Goal: Communication & Community: Ask a question

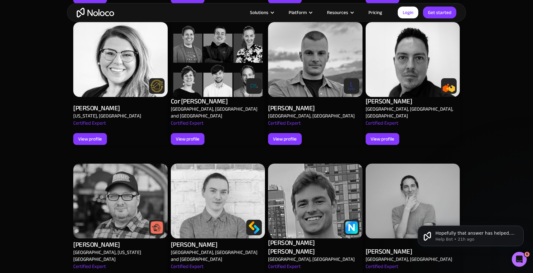
scroll to position [559, 0]
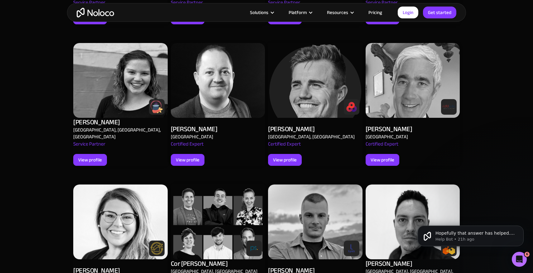
click at [349, 101] on img at bounding box center [351, 107] width 12 height 12
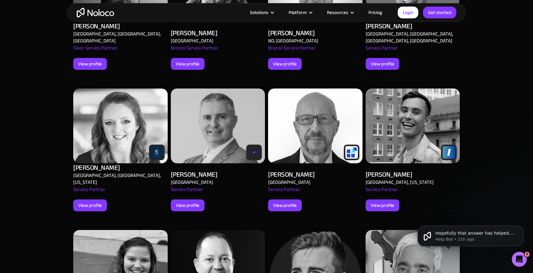
scroll to position [411, 0]
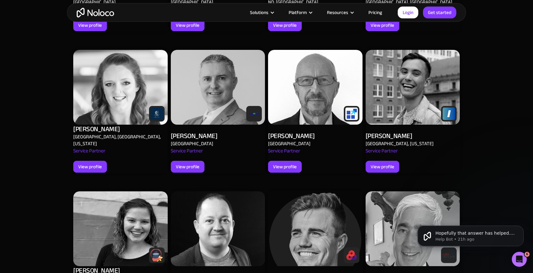
click at [212, 63] on img at bounding box center [218, 87] width 94 height 75
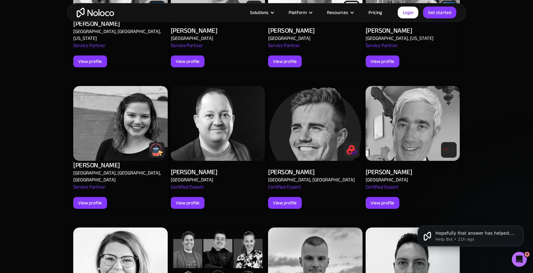
scroll to position [520, 0]
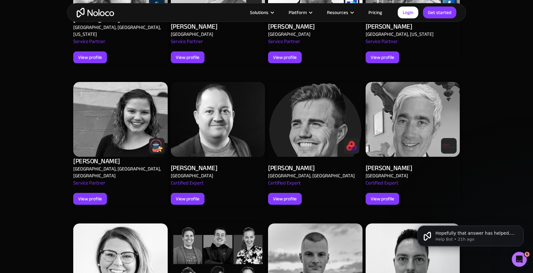
click at [238, 86] on img at bounding box center [218, 119] width 94 height 75
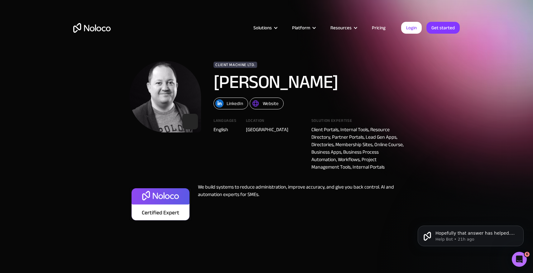
click at [251, 190] on div "We build systems to reduce administration, improve accuracy, and give you back …" at bounding box center [298, 203] width 212 height 40
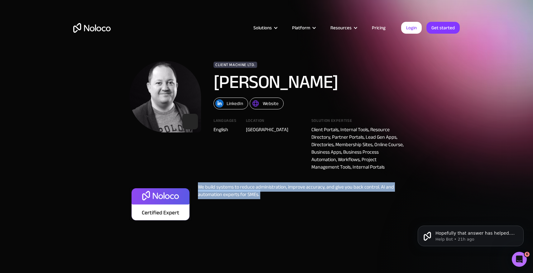
click at [251, 190] on div "We build systems to reduce administration, improve accuracy, and give you back …" at bounding box center [298, 203] width 212 height 40
click at [272, 197] on div "We build systems to reduce administration, improve accuracy, and give you back …" at bounding box center [298, 203] width 212 height 40
click at [334, 222] on div "We build systems to reduce administration, improve accuracy, and give you back …" at bounding box center [298, 203] width 212 height 40
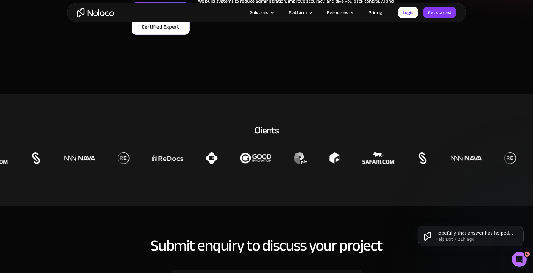
scroll to position [54, 0]
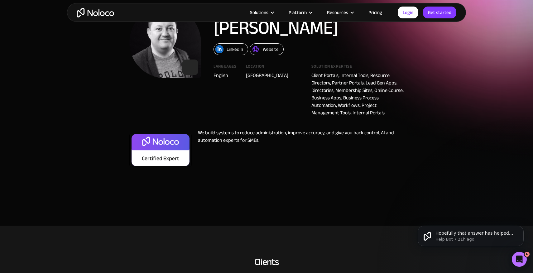
click at [273, 50] on div "Website" at bounding box center [271, 49] width 16 height 8
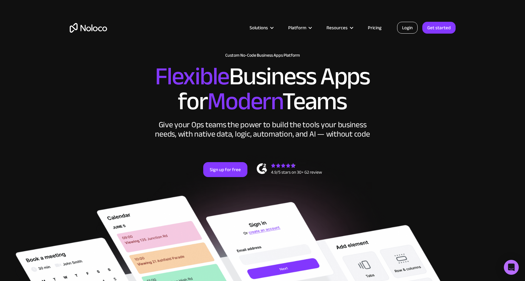
click at [401, 28] on link "Login" at bounding box center [407, 28] width 21 height 12
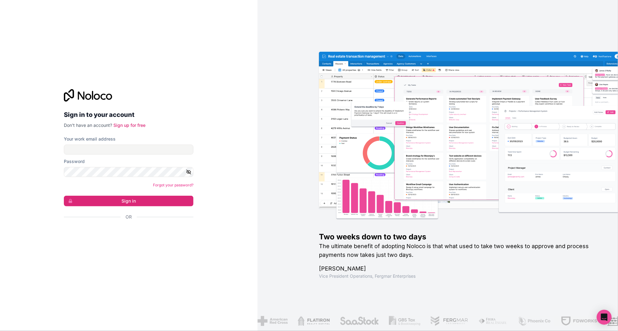
click at [151, 237] on div "Sign in with Google. Opens in new tab" at bounding box center [126, 234] width 125 height 14
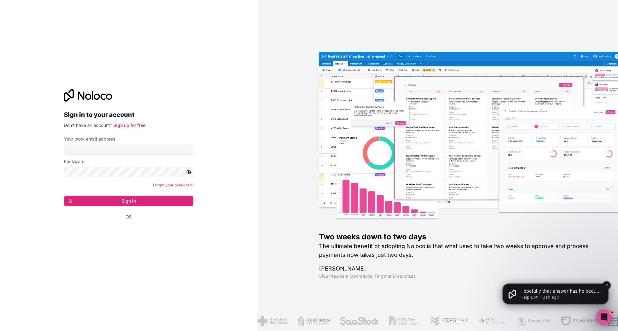
click at [588, 293] on p "Hopefully that answer has helped. If you need any more help or have any other q…" at bounding box center [560, 291] width 80 height 6
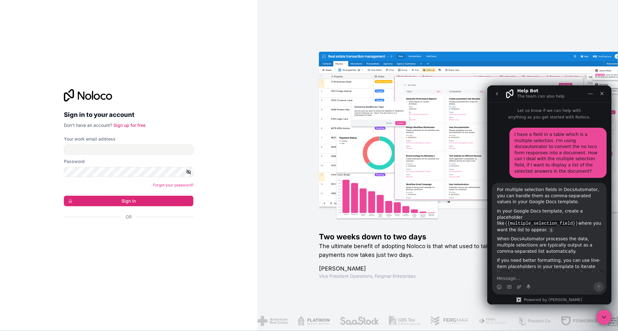
scroll to position [1, 0]
click at [498, 96] on icon "go back" at bounding box center [496, 93] width 5 height 5
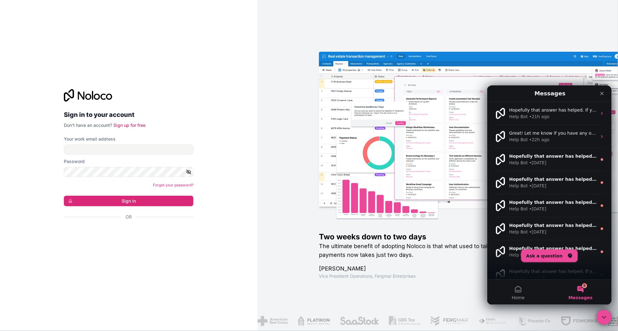
click at [560, 258] on button "Ask a question" at bounding box center [549, 255] width 56 height 12
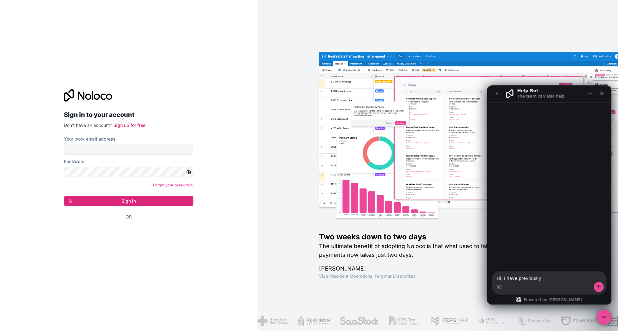
type textarea "Hi, I have previously"
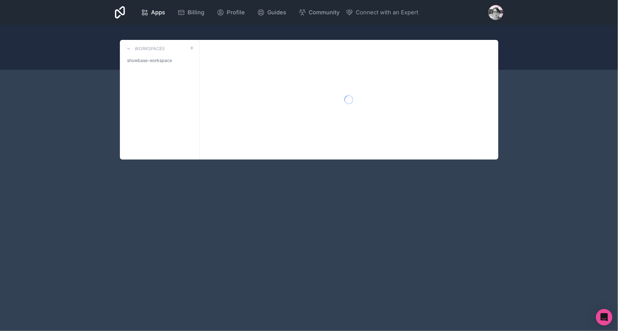
click at [607, 319] on icon "Open Intercom Messenger" at bounding box center [603, 317] width 7 height 8
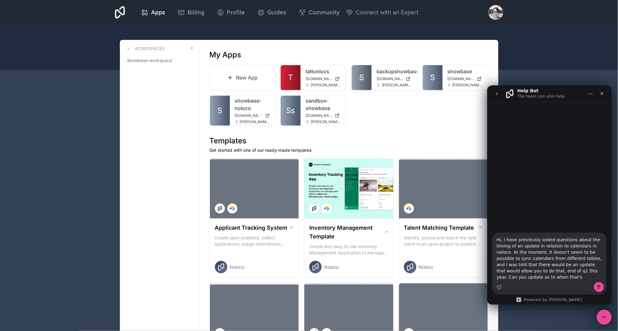
type textarea "Hi, I have previously asked questions about the timing of an update in relation…"
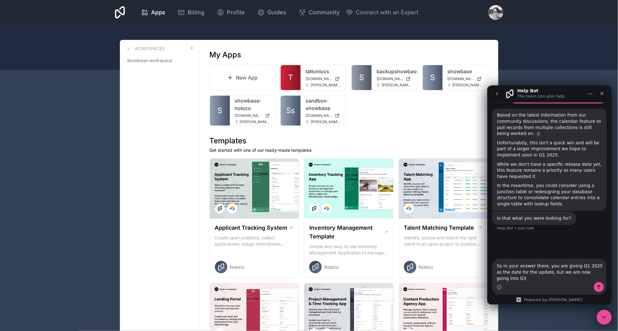
scroll to position [85, 0]
click at [587, 271] on textarea "So in your answer there, you are giving Q1 2025 as the date for the update, but…" at bounding box center [549, 269] width 114 height 23
type textarea "So in your answer there, you are giving Q1 2025 as the date for the update, but…"
click at [603, 287] on button "Send a message…" at bounding box center [599, 287] width 10 height 10
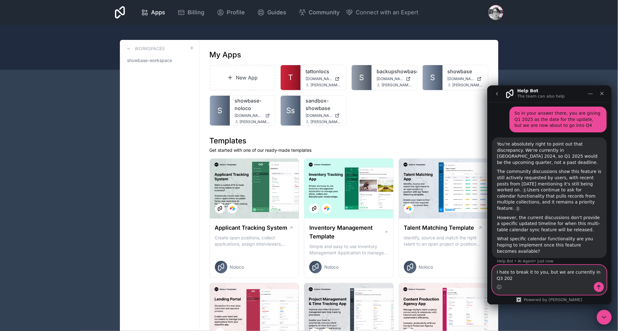
scroll to position [1, 0]
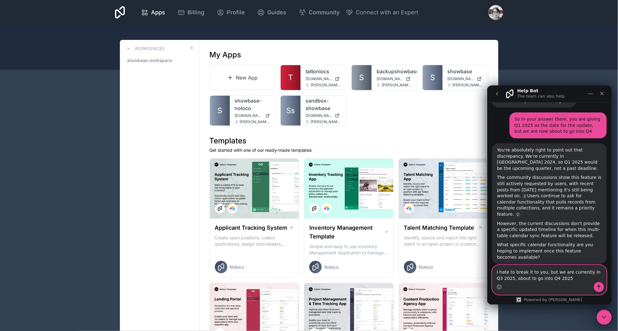
click at [500, 285] on icon "Emoji picker" at bounding box center [498, 286] width 5 height 5
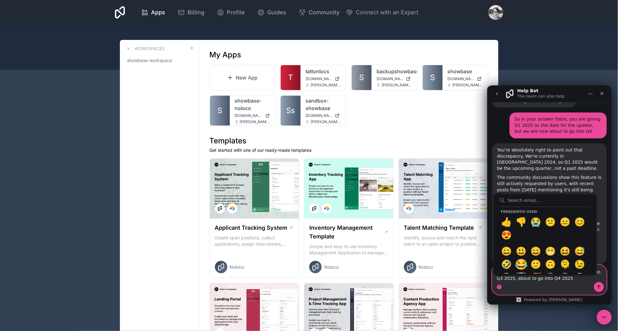
type textarea "I hate to break it to you, but we are currently in Q3 2025, about to go into Q4…"
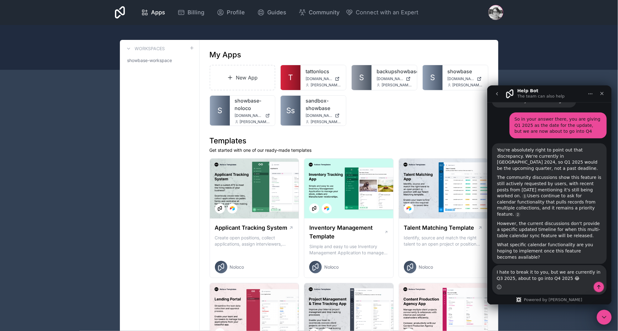
click at [599, 288] on icon "Send a message…" at bounding box center [598, 286] width 5 height 5
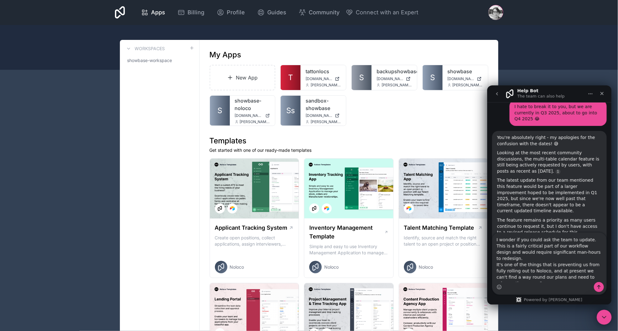
scroll to position [378, 0]
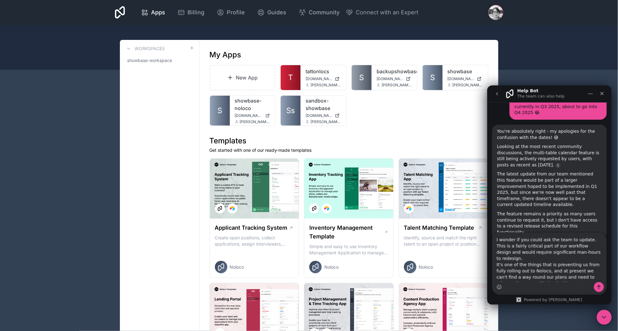
type textarea "I wonder if you could ask the team to update. This is a fairly critical part of…"
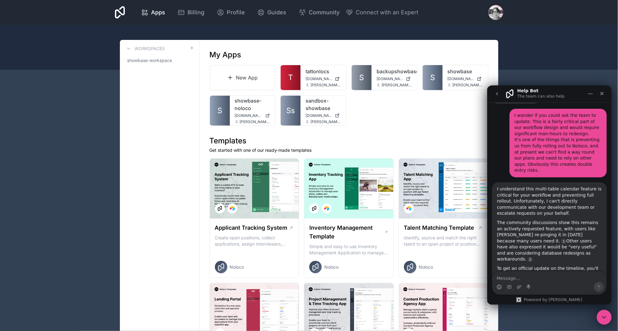
scroll to position [547, 0]
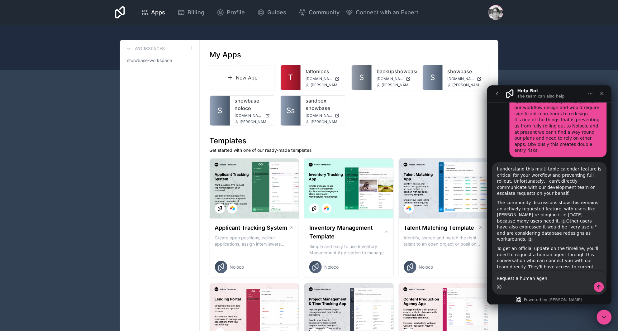
type textarea "Request a human agent"
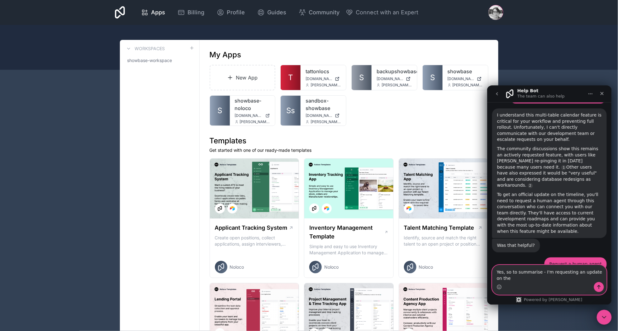
scroll to position [608, 0]
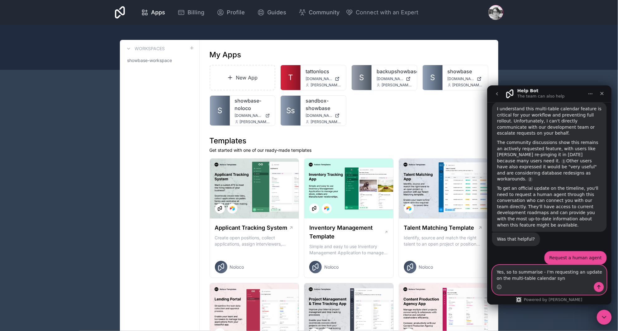
type textarea "Yes, so to summarise - I'm requesting an update on the multi-table calendar sync"
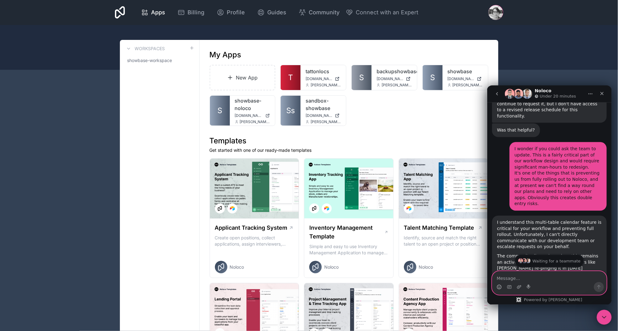
scroll to position [493, 0]
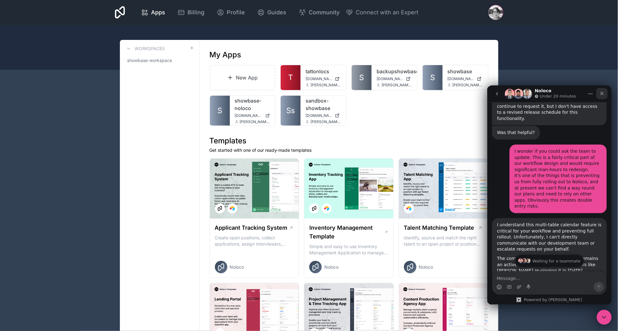
click at [602, 94] on icon "Close" at bounding box center [601, 93] width 5 height 5
